Goal: Task Accomplishment & Management: Manage account settings

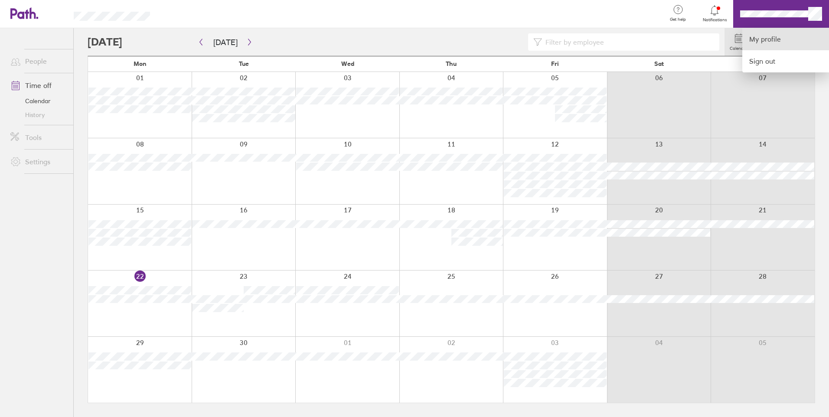
click at [766, 45] on link "My profile" at bounding box center [786, 39] width 87 height 22
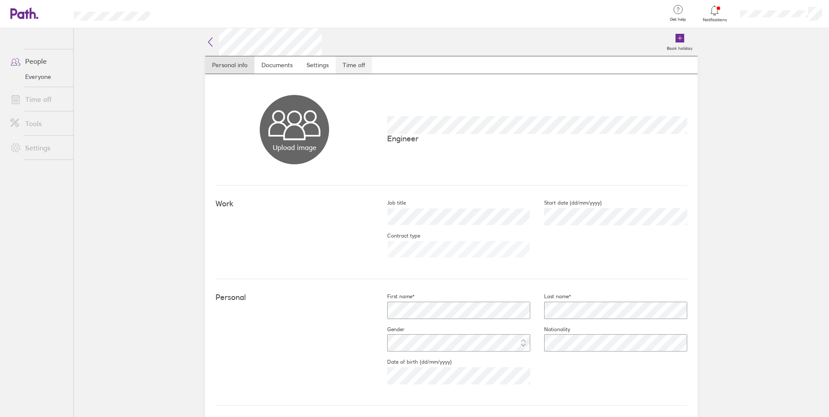
click at [356, 65] on link "Time off" at bounding box center [354, 64] width 36 height 17
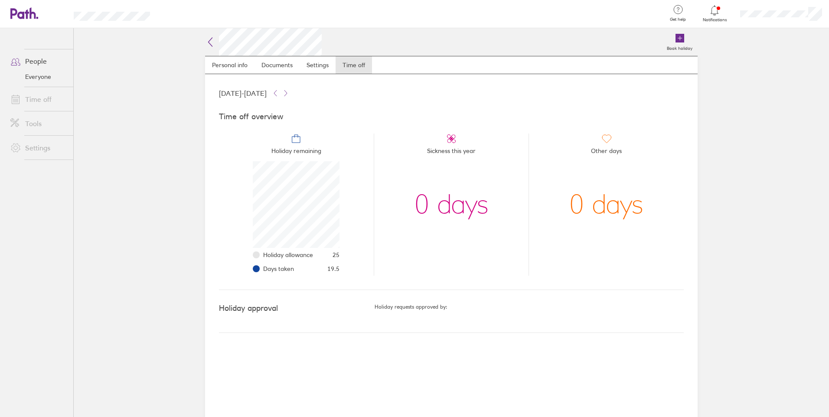
scroll to position [87, 87]
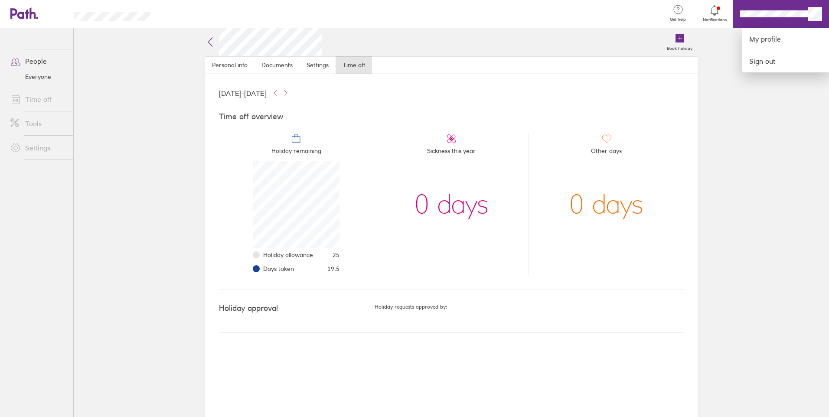
click at [14, 12] on div at bounding box center [414, 208] width 829 height 417
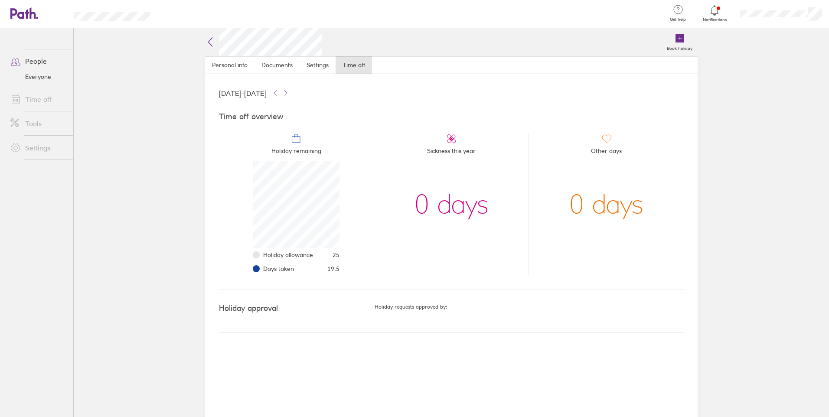
click at [24, 12] on icon at bounding box center [19, 13] width 19 height 10
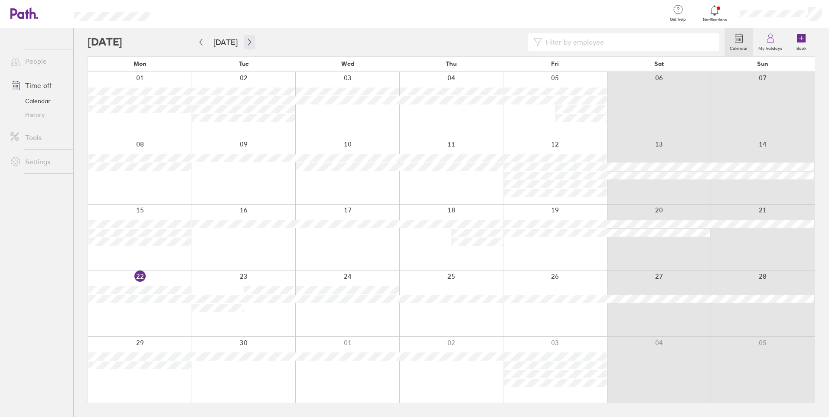
click at [246, 43] on icon "button" at bounding box center [249, 42] width 7 height 7
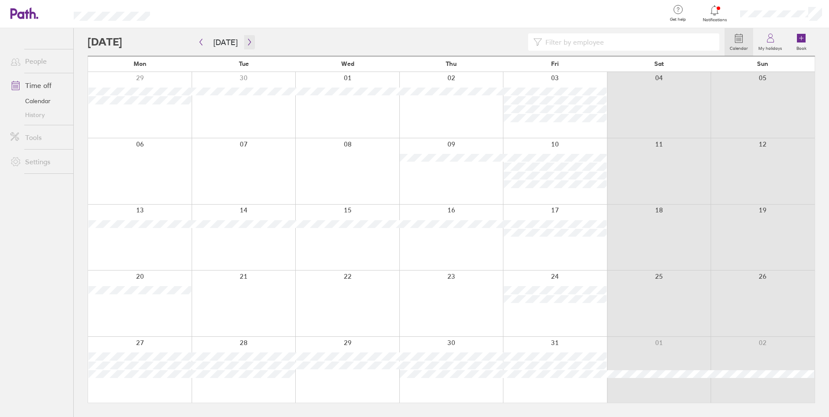
click at [246, 42] on icon "button" at bounding box center [249, 42] width 7 height 7
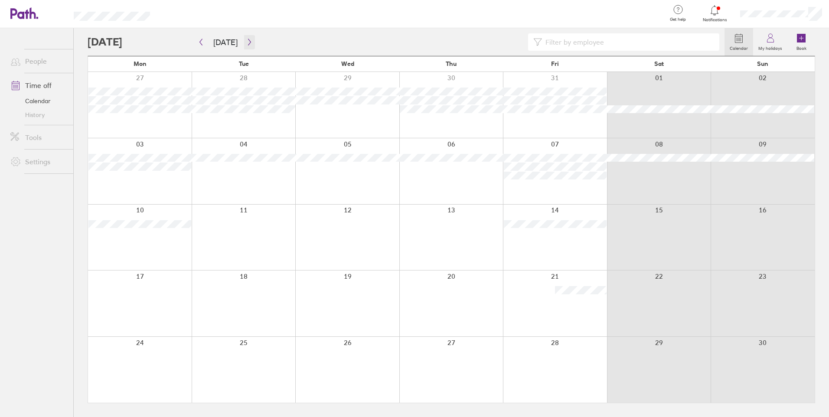
click at [246, 42] on icon "button" at bounding box center [249, 42] width 7 height 7
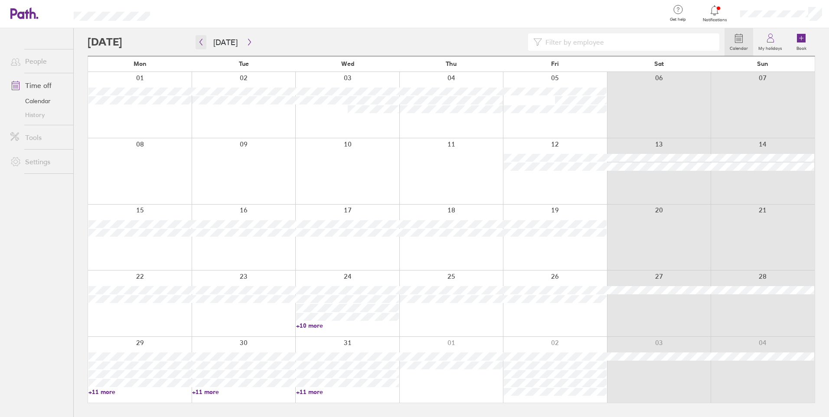
click at [202, 39] on icon "button" at bounding box center [201, 42] width 7 height 7
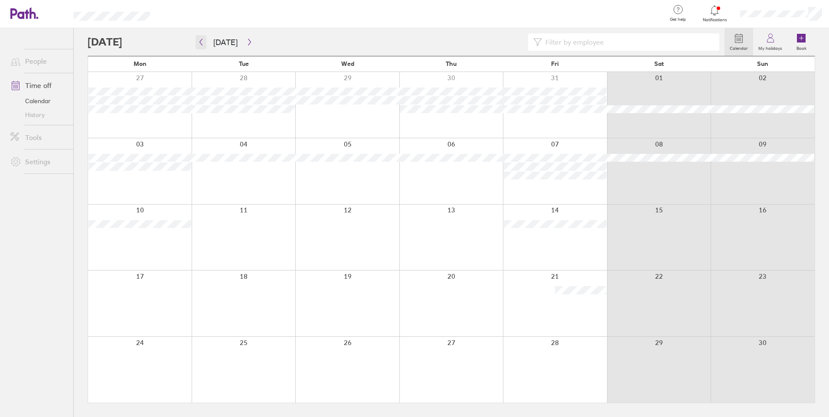
click at [203, 41] on icon "button" at bounding box center [201, 42] width 7 height 7
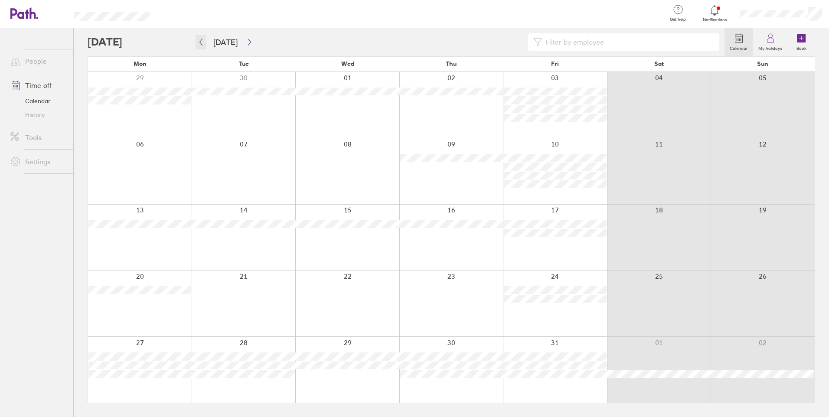
click at [206, 44] on button "button" at bounding box center [201, 42] width 11 height 14
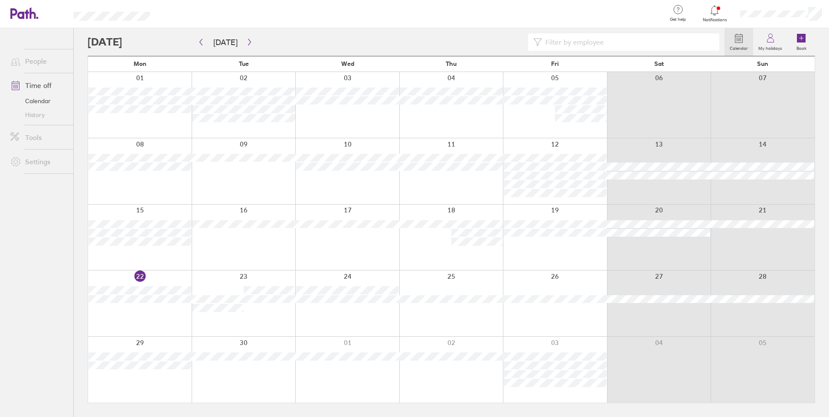
click at [720, 15] on div at bounding box center [715, 10] width 28 height 12
